Goal: Transaction & Acquisition: Register for event/course

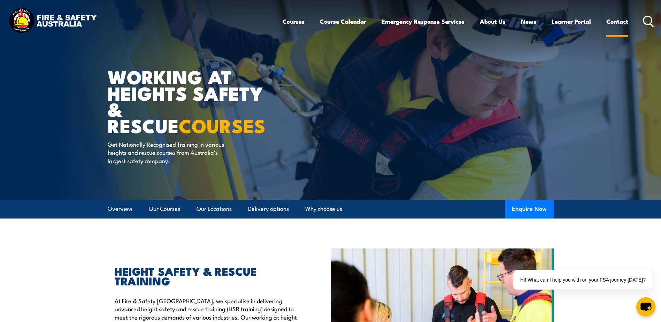
click at [614, 20] on link "Contact" at bounding box center [617, 21] width 22 height 18
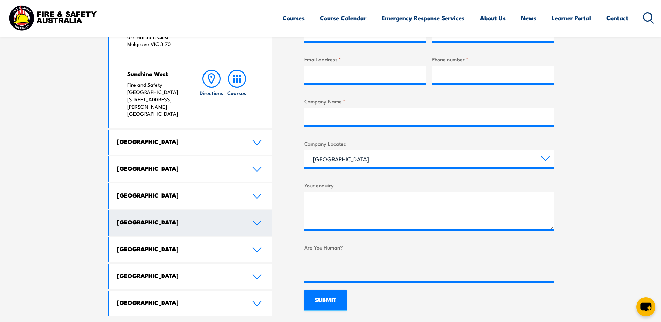
scroll to position [314, 0]
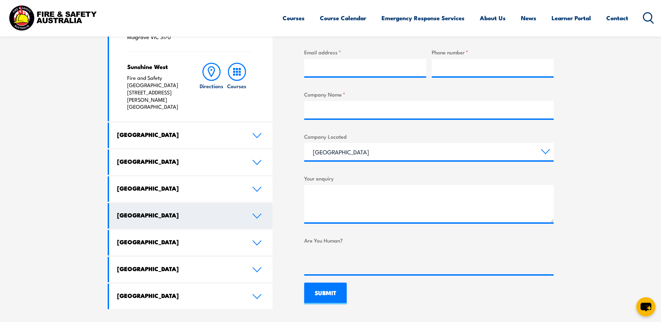
click at [159, 211] on h4 "South Australia" at bounding box center [179, 215] width 125 height 8
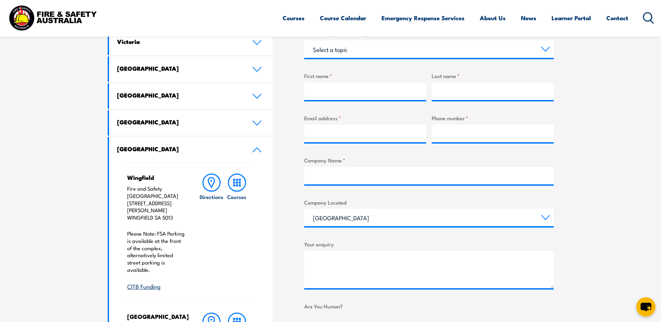
scroll to position [139, 0]
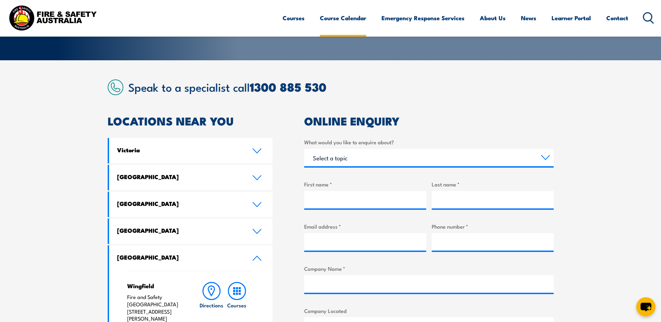
click at [351, 19] on link "Course Calendar" at bounding box center [343, 18] width 46 height 18
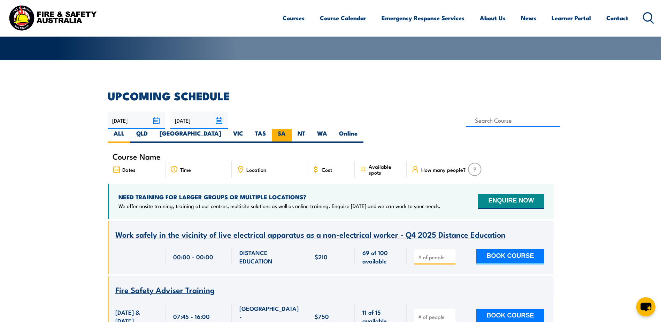
click at [292, 129] on label "SA" at bounding box center [282, 136] width 20 height 14
click at [290, 129] on input "SA" at bounding box center [288, 131] width 5 height 5
radio input "true"
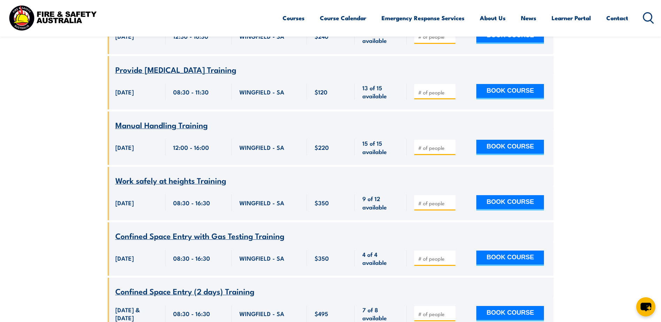
scroll to position [2982, 0]
